Goal: Navigation & Orientation: Go to known website

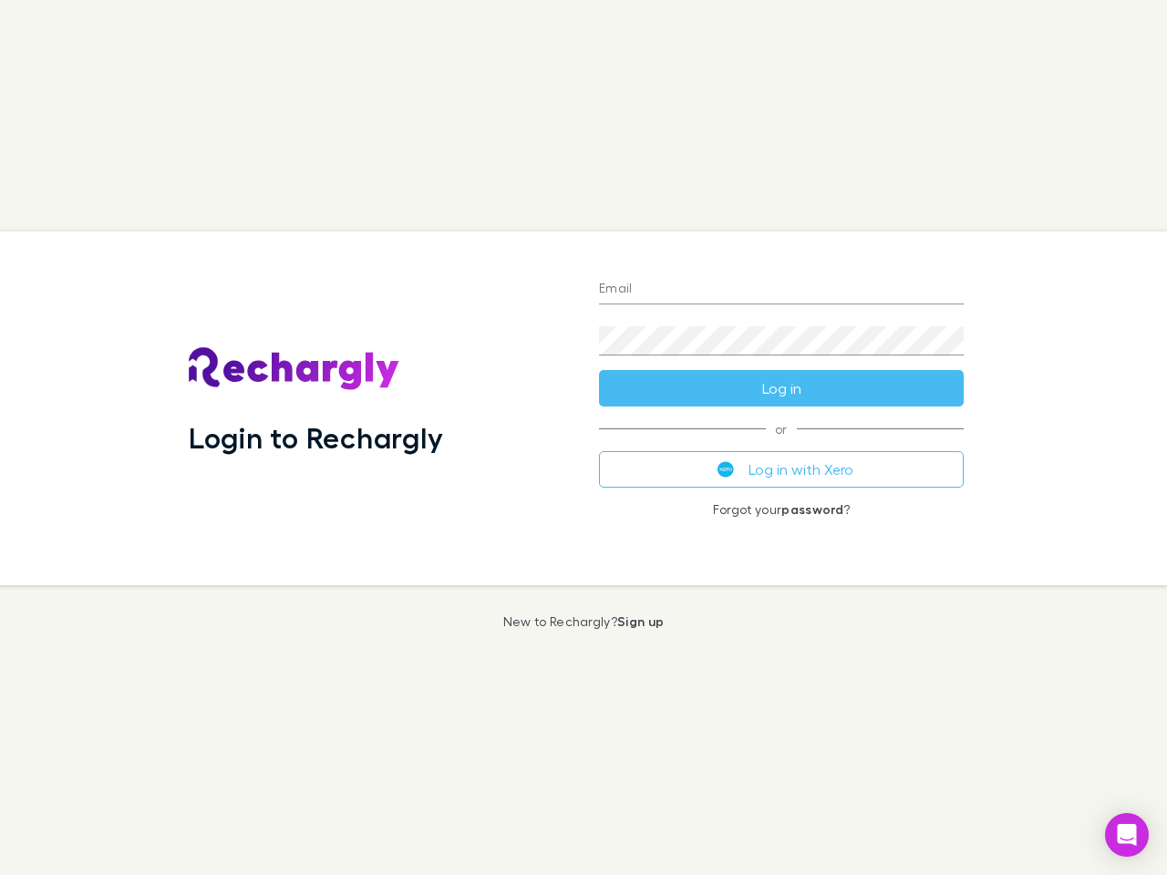
click at [584, 438] on div "Login to Rechargly" at bounding box center [379, 409] width 410 height 354
click at [781, 290] on input "Email" at bounding box center [781, 289] width 365 height 29
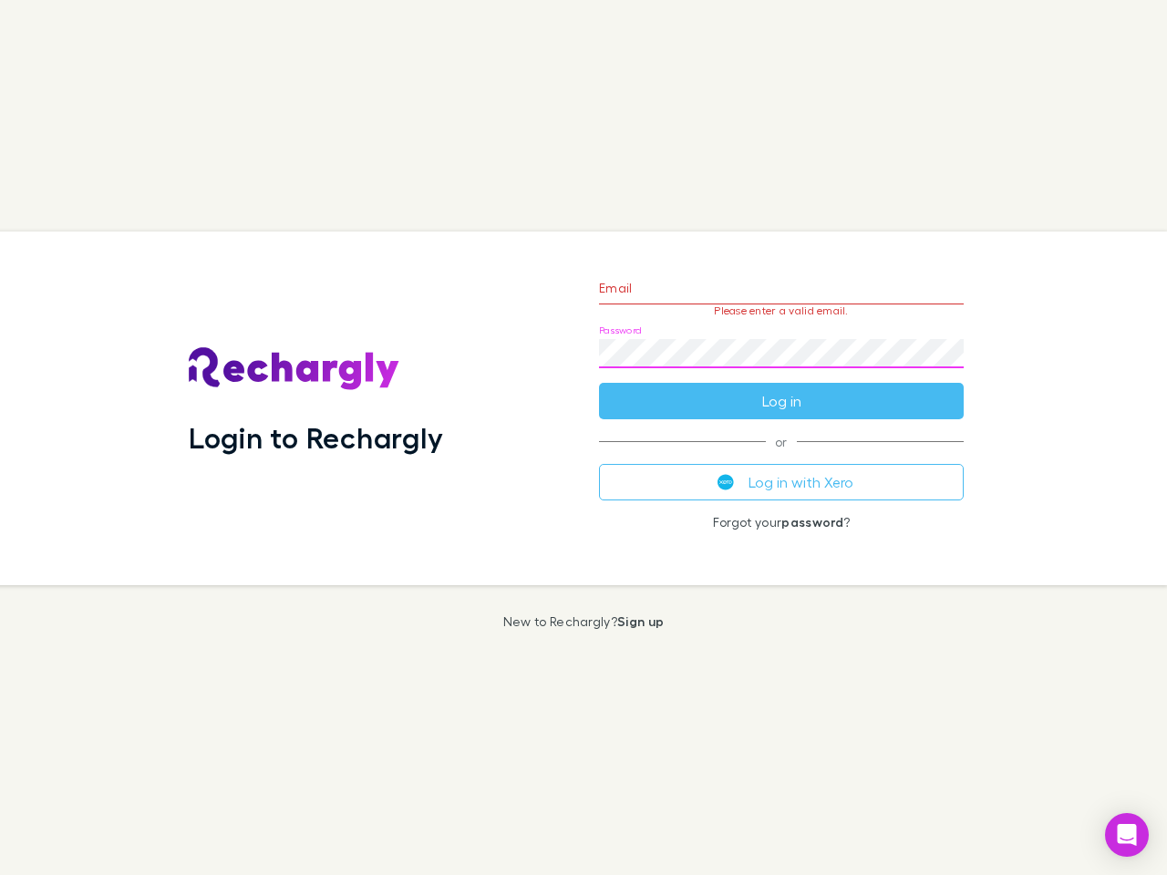
click at [781, 388] on form "Email Please enter a valid email. Password Log in" at bounding box center [781, 340] width 365 height 159
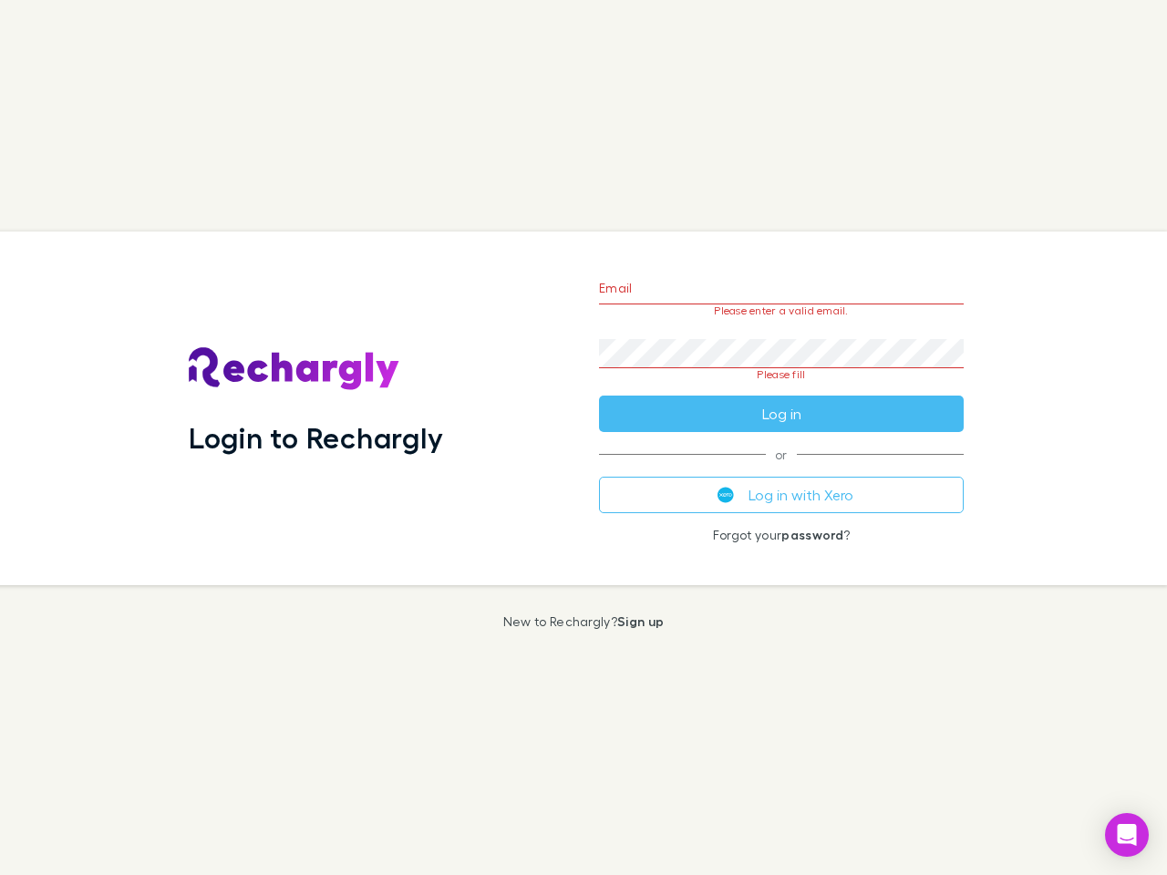
click at [781, 470] on div "Email Please enter a valid email. Password Please fill Log in or Log in with Xe…" at bounding box center [781, 409] width 394 height 354
click at [1127, 835] on icon "Open Intercom Messenger" at bounding box center [1127, 835] width 19 height 22
